Goal: Transaction & Acquisition: Purchase product/service

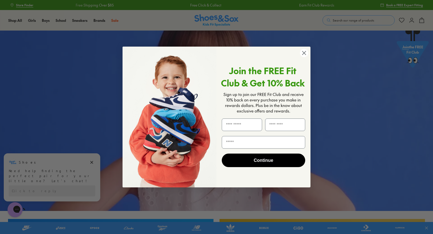
click at [306, 53] on circle "Close dialog" at bounding box center [304, 53] width 8 height 8
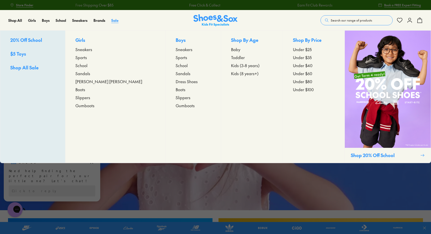
click at [115, 19] on span "Sale" at bounding box center [114, 20] width 7 height 5
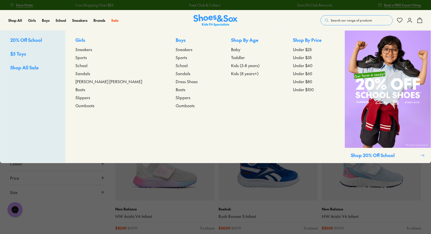
click at [87, 66] on span "School" at bounding box center [81, 65] width 12 height 6
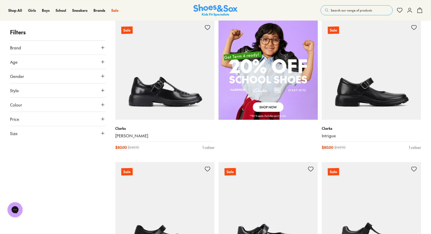
scroll to position [364, 0]
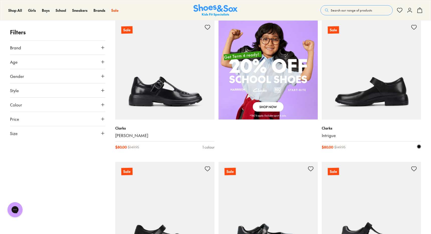
click at [351, 101] on img at bounding box center [370, 69] width 99 height 99
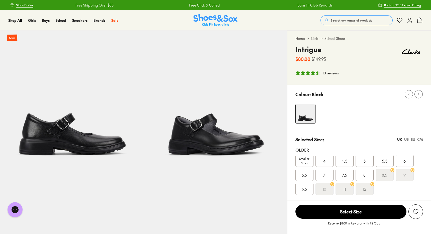
select select "*"
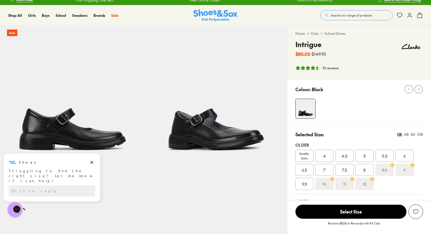
scroll to position [1, 0]
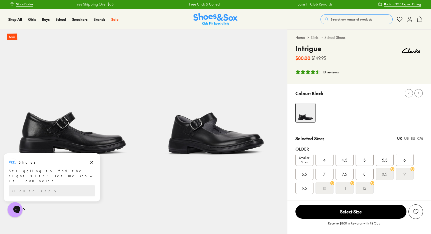
click at [87, 161] on div "Shoes" at bounding box center [52, 162] width 86 height 8
click at [93, 162] on icon "Dismiss campaign" at bounding box center [91, 162] width 5 height 6
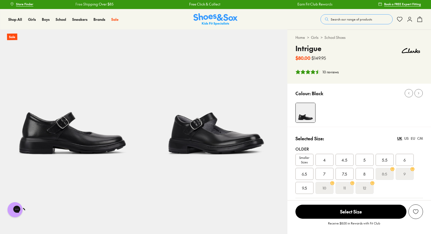
click at [219, 141] on img at bounding box center [214, 101] width 143 height 143
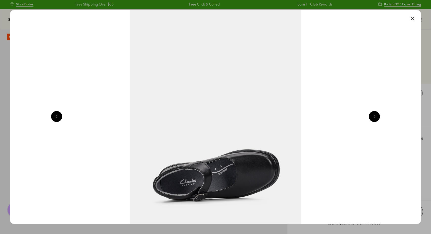
scroll to position [0, 825]
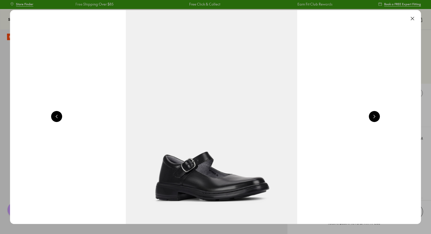
click at [377, 116] on button at bounding box center [374, 116] width 11 height 11
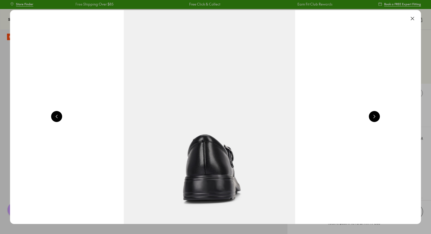
click at [377, 116] on button at bounding box center [374, 116] width 11 height 11
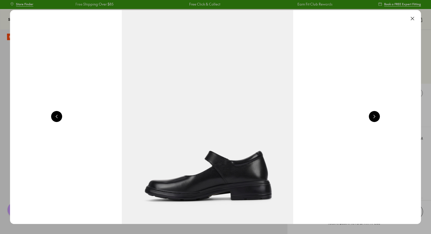
click at [377, 116] on button at bounding box center [374, 116] width 11 height 11
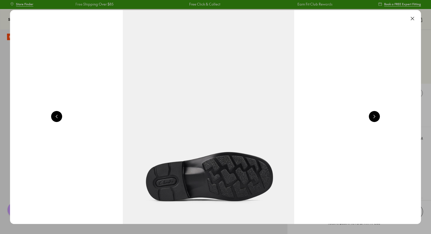
scroll to position [0, 2063]
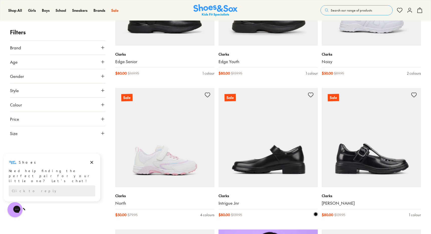
scroll to position [192, 0]
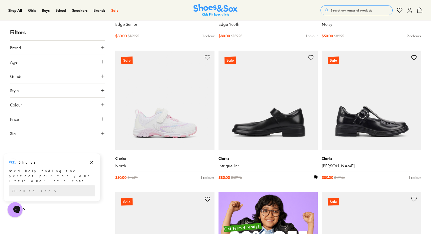
click at [267, 121] on img at bounding box center [267, 100] width 99 height 99
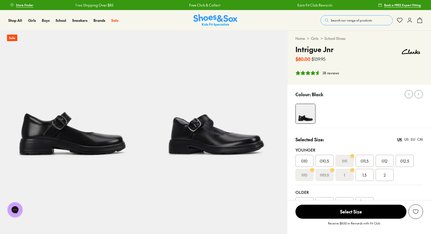
select select "*"
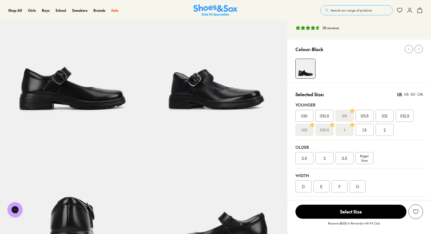
scroll to position [48, 0]
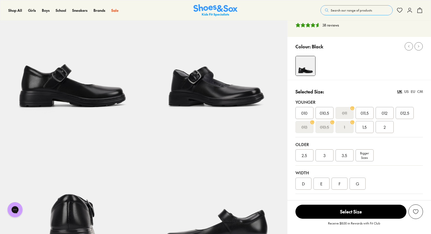
click at [364, 128] on span "1.5" at bounding box center [364, 127] width 4 height 6
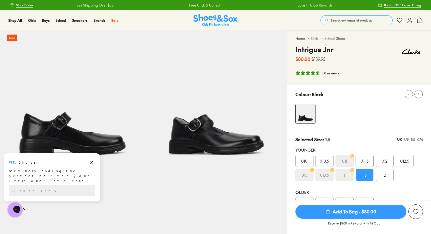
click at [334, 74] on div "38 reviews" at bounding box center [330, 72] width 17 height 5
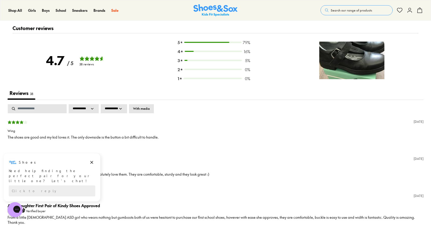
scroll to position [754, 0]
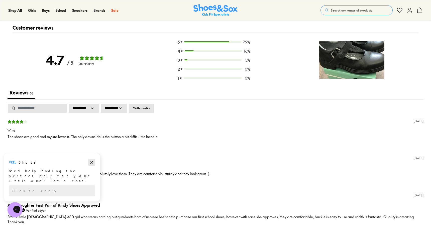
click at [93, 162] on icon "Dismiss campaign" at bounding box center [91, 162] width 5 height 6
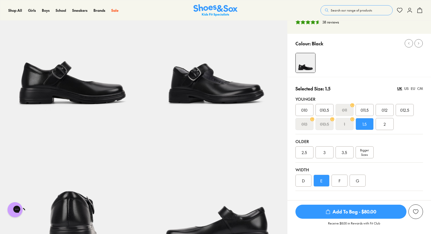
scroll to position [0, 0]
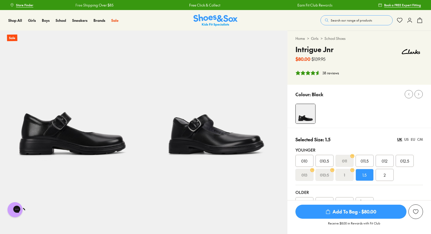
click at [369, 18] on span "Search our range of products" at bounding box center [351, 20] width 41 height 5
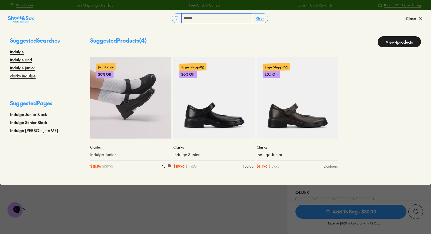
type input "*******"
click at [112, 154] on link "Indulge Junior" at bounding box center [130, 155] width 81 height 6
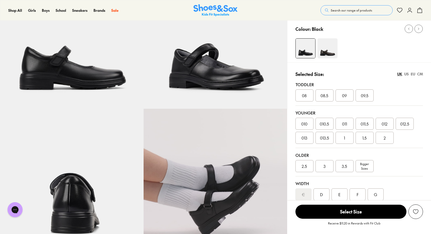
select select "*"
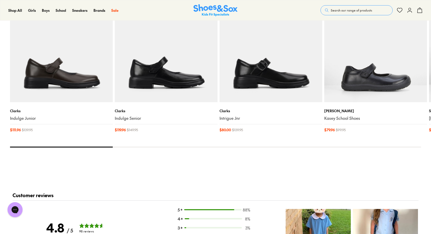
scroll to position [645, 0]
